Goal: Book appointment/travel/reservation

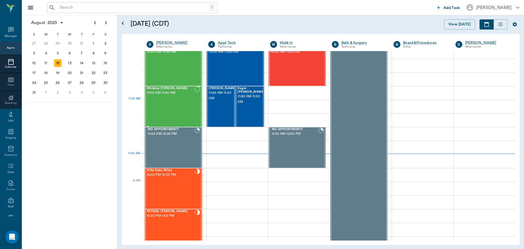
scroll to position [137, 0]
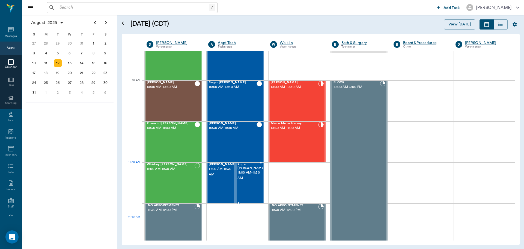
click at [252, 175] on span "11:00 AM - 11:30 AM" at bounding box center [250, 175] width 27 height 11
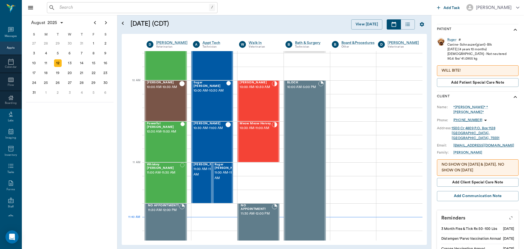
scroll to position [135, 0]
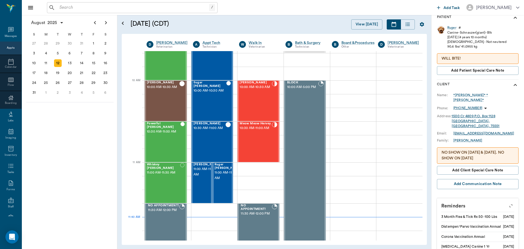
click at [509, 203] on icon "button" at bounding box center [511, 205] width 4 height 4
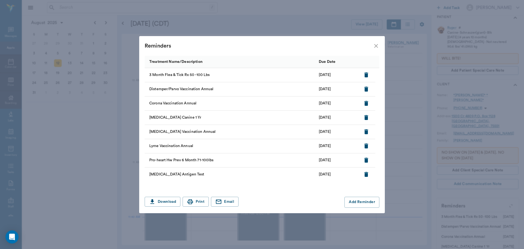
click at [375, 46] on icon "close" at bounding box center [376, 46] width 7 height 7
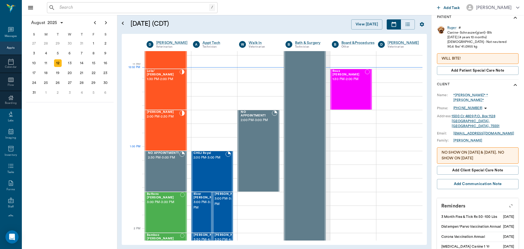
scroll to position [437, 0]
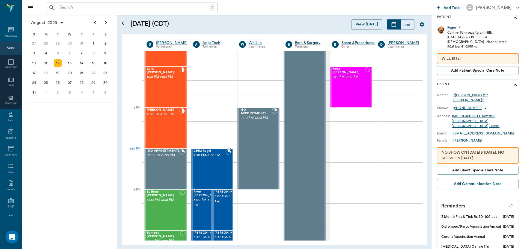
click at [205, 160] on div "CHILI Royal 2:30 PM - 3:00 PM" at bounding box center [209, 169] width 32 height 40
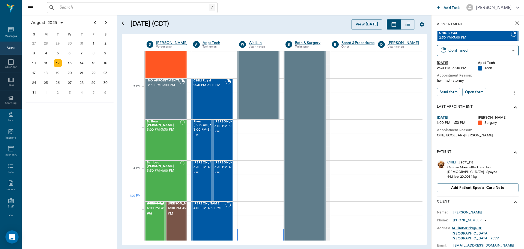
scroll to position [546, 0]
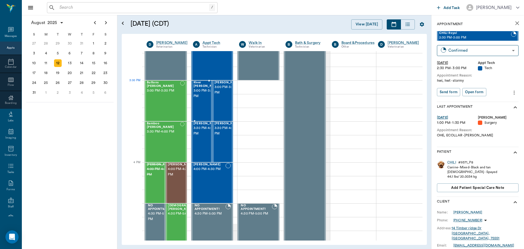
click at [204, 93] on span "3:00 PM - 3:30 PM" at bounding box center [206, 93] width 27 height 11
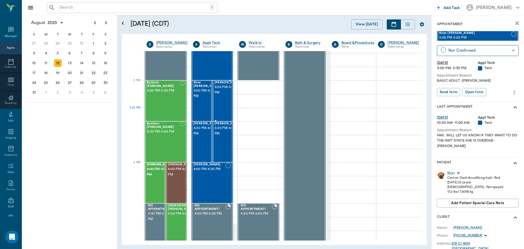
click at [223, 108] on div "[PERSON_NAME] 3:00 PM - 3:30 PM" at bounding box center [227, 101] width 27 height 40
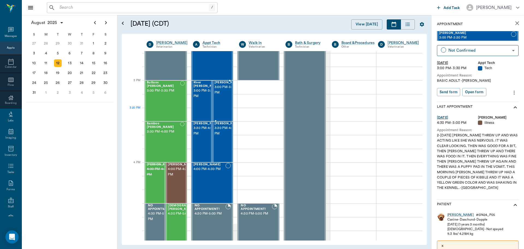
drag, startPoint x: 223, startPoint y: 108, endPoint x: 259, endPoint y: 92, distance: 39.1
click at [259, 92] on div at bounding box center [260, 87] width 46 height 14
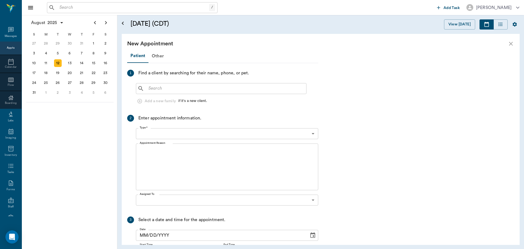
type input "[DATE]"
type input "03:00 PM"
type input "03:15 PM"
click at [511, 45] on icon "close" at bounding box center [510, 43] width 7 height 7
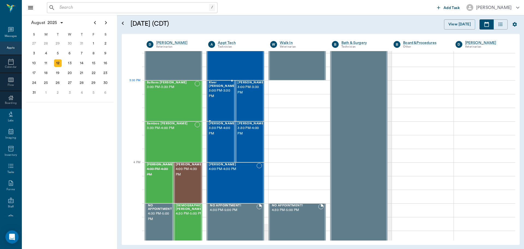
click at [216, 92] on span "3:00 PM - 3:30 PM" at bounding box center [222, 93] width 27 height 11
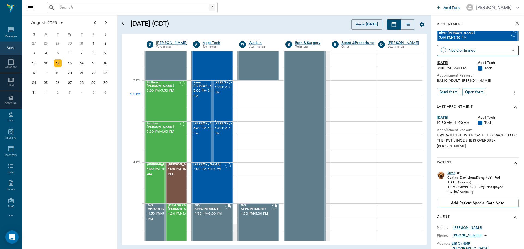
click at [225, 95] on span "3:00 PM - 3:30 PM" at bounding box center [227, 89] width 27 height 11
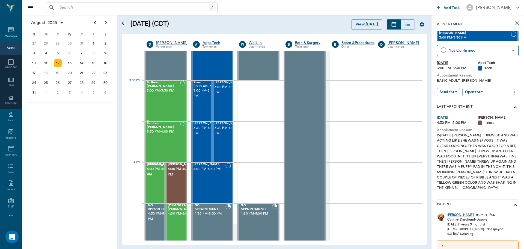
click at [170, 92] on div "Buttons [PERSON_NAME] 3:00 PM - 3:30 PM" at bounding box center [163, 101] width 33 height 40
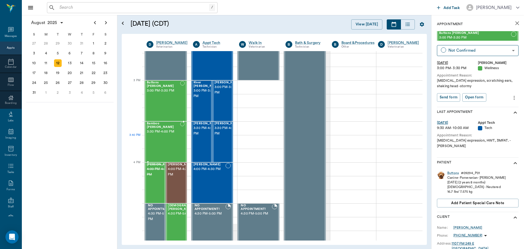
click at [166, 146] on div "Bamboo [PERSON_NAME] 3:30 PM - 4:00 PM" at bounding box center [163, 142] width 33 height 40
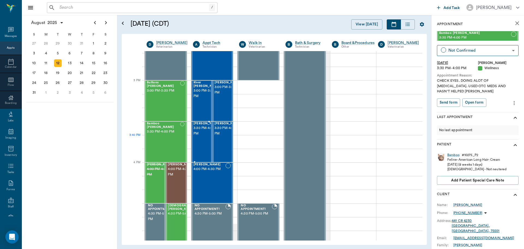
click at [200, 144] on div "[PERSON_NAME] 3:30 PM - 4:00 PM" at bounding box center [206, 142] width 27 height 40
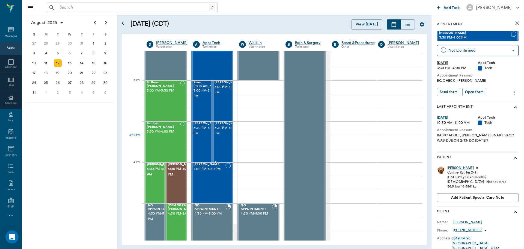
click at [222, 143] on div "[PERSON_NAME] 3:30 PM - 4:00 PM" at bounding box center [227, 142] width 27 height 40
click at [215, 182] on div "[PERSON_NAME] 4:00 PM - 4:30 PM" at bounding box center [209, 183] width 32 height 40
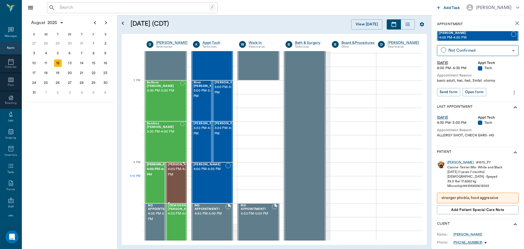
click at [174, 176] on span "4:00 PM - 4:30 PM" at bounding box center [181, 171] width 27 height 11
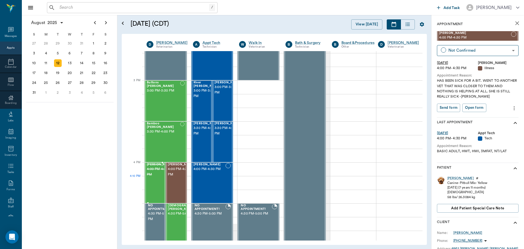
click at [154, 188] on div "[PERSON_NAME] 4:00 PM - 4:30 PM" at bounding box center [160, 183] width 27 height 40
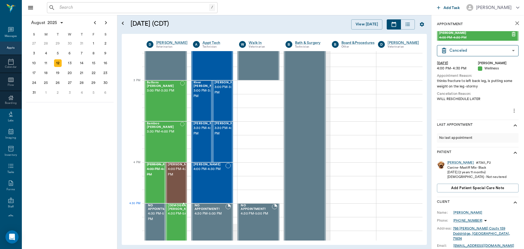
click at [173, 215] on span "4:30 PM - 5:00 PM" at bounding box center [186, 213] width 37 height 5
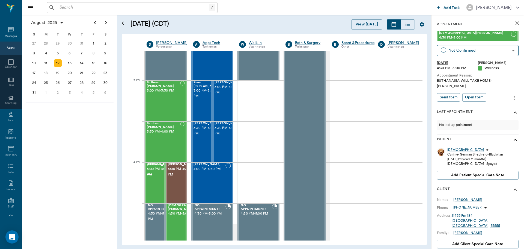
click at [515, 21] on icon "close" at bounding box center [517, 23] width 7 height 7
